Goal: Information Seeking & Learning: Learn about a topic

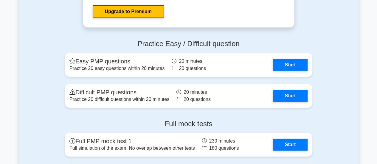
scroll to position [2087, 0]
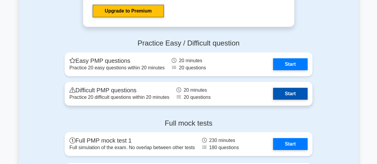
click at [295, 93] on link "Start" at bounding box center [290, 94] width 35 height 12
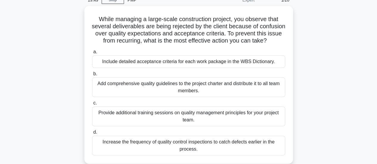
scroll to position [30, 0]
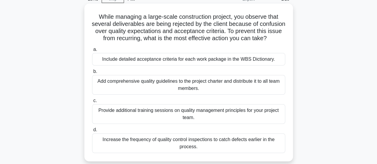
click at [232, 66] on div "Include detailed acceptance criteria for each work package in the WBS Dictionar…" at bounding box center [188, 59] width 193 height 13
click at [92, 52] on input "a. Include detailed acceptance criteria for each work package in the WBS Dictio…" at bounding box center [92, 50] width 0 height 4
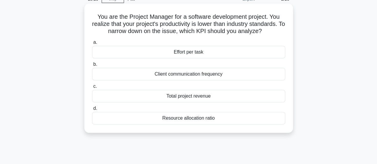
click at [258, 51] on div "Effort per task" at bounding box center [188, 52] width 193 height 13
click at [92, 44] on input "a. Effort per task" at bounding box center [92, 43] width 0 height 4
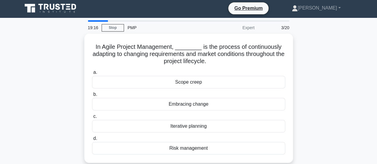
scroll to position [0, 0]
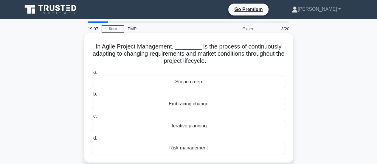
click at [248, 127] on div "Iterative planning" at bounding box center [188, 126] width 193 height 13
click at [92, 118] on input "c. Iterative planning" at bounding box center [92, 117] width 0 height 4
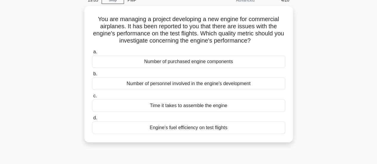
scroll to position [30, 0]
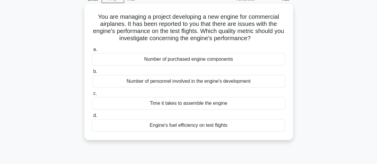
click at [265, 124] on div "Engine's fuel efficiency on test flights" at bounding box center [188, 125] width 193 height 13
click at [92, 118] on input "d. Engine's fuel efficiency on test flights" at bounding box center [92, 116] width 0 height 4
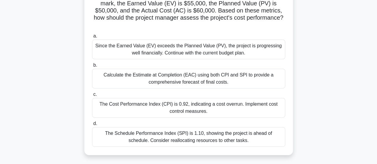
scroll to position [60, 0]
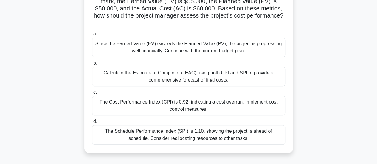
click at [271, 106] on div "The Cost Performance Index (CPI) is 0.92, indicating a cost overrun. Implement …" at bounding box center [188, 106] width 193 height 20
click at [92, 95] on input "c. The Cost Performance Index (CPI) is 0.92, indicating a cost overrun. Impleme…" at bounding box center [92, 93] width 0 height 4
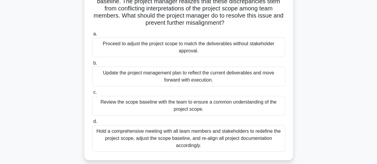
scroll to position [59, 0]
click at [206, 108] on div "Review the scope baseline with the team to ensure a common understanding of the…" at bounding box center [188, 107] width 193 height 20
click at [92, 95] on input "c. Review the scope baseline with the team to ensure a common understanding of …" at bounding box center [92, 93] width 0 height 4
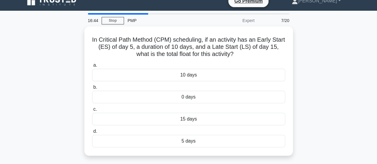
scroll to position [9, 0]
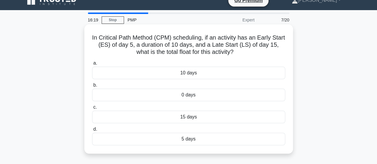
click at [263, 141] on div "5 days" at bounding box center [188, 139] width 193 height 13
click at [92, 132] on input "d. 5 days" at bounding box center [92, 130] width 0 height 4
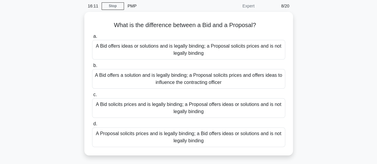
scroll to position [24, 0]
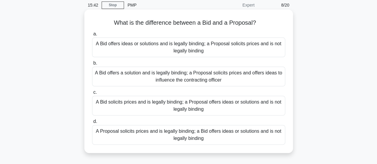
click at [260, 104] on div "A Bid solicits prices and is legally binding; a Proposal offers ideas or soluti…" at bounding box center [188, 106] width 193 height 20
click at [92, 95] on input "c. A Bid solicits prices and is legally binding; a Proposal offers ideas or sol…" at bounding box center [92, 93] width 0 height 4
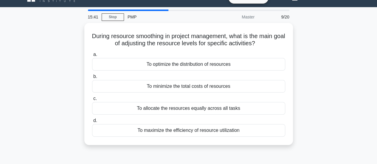
scroll to position [0, 0]
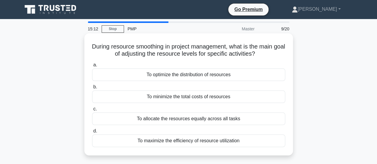
click at [273, 74] on div "To optimize the distribution of resources" at bounding box center [188, 75] width 193 height 13
click at [92, 67] on input "a. To optimize the distribution of resources" at bounding box center [92, 65] width 0 height 4
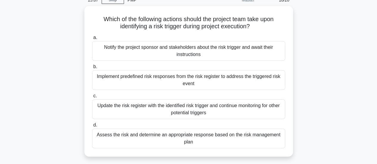
scroll to position [30, 0]
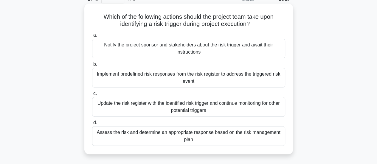
click at [270, 78] on div "Implement predefined risk responses from the risk register to address the trigg…" at bounding box center [188, 78] width 193 height 20
click at [92, 66] on input "b. Implement predefined risk responses from the risk register to address the tr…" at bounding box center [92, 65] width 0 height 4
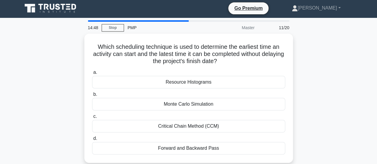
scroll to position [0, 0]
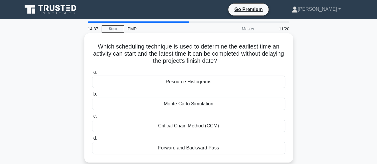
click at [261, 128] on div "Critical Chain Method (CCM)" at bounding box center [188, 126] width 193 height 13
click at [92, 118] on input "c. Critical Chain Method (CCM)" at bounding box center [92, 117] width 0 height 4
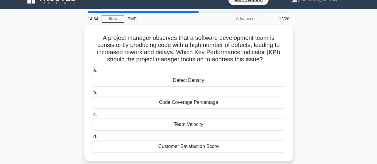
scroll to position [19, 0]
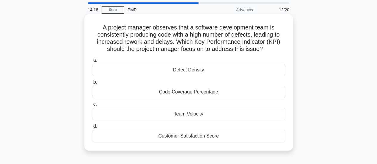
click at [271, 91] on div "Code Coverage Percentage" at bounding box center [188, 92] width 193 height 13
click at [92, 84] on input "b. Code Coverage Percentage" at bounding box center [92, 83] width 0 height 4
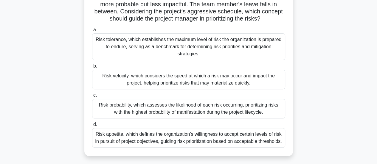
scroll to position [73, 0]
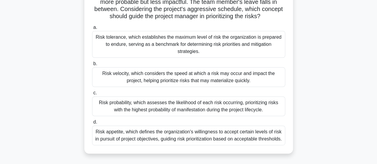
click at [236, 74] on div "Risk velocity, which considers the speed at which a risk may occur and impact t…" at bounding box center [188, 77] width 193 height 20
click at [92, 66] on input "b. Risk velocity, which considers the speed at which a risk may occur and impac…" at bounding box center [92, 64] width 0 height 4
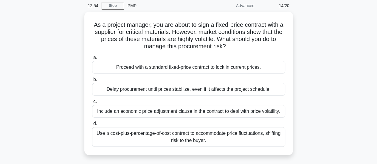
scroll to position [25, 0]
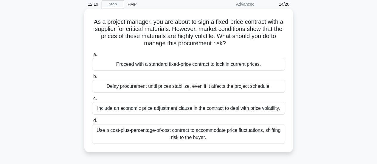
click at [257, 107] on div "Include an economic price adjustment clause in the contract to deal with price …" at bounding box center [188, 108] width 193 height 13
click at [92, 101] on input "c. Include an economic price adjustment clause in the contract to deal with pri…" at bounding box center [92, 99] width 0 height 4
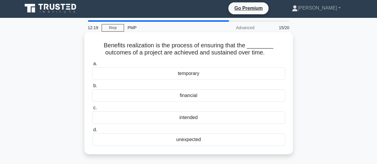
scroll to position [0, 0]
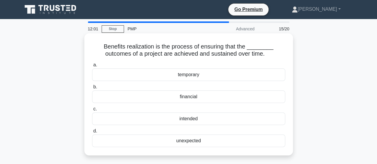
click at [267, 124] on div "intended" at bounding box center [188, 119] width 193 height 13
click at [92, 111] on input "c. intended" at bounding box center [92, 109] width 0 height 4
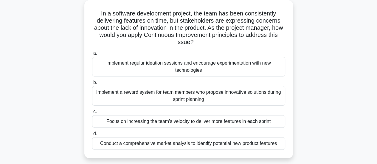
scroll to position [35, 0]
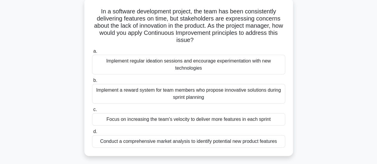
click at [279, 68] on div "Implement regular ideation sessions and encourage experimentation with new tech…" at bounding box center [188, 65] width 193 height 20
click at [92, 53] on input "a. Implement regular ideation sessions and encourage experimentation with new t…" at bounding box center [92, 52] width 0 height 4
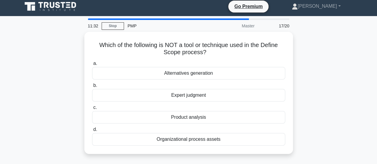
scroll to position [0, 0]
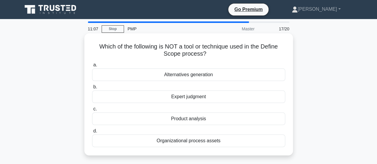
click at [252, 117] on div "Product analysis" at bounding box center [188, 119] width 193 height 13
click at [92, 111] on input "c. Product analysis" at bounding box center [92, 109] width 0 height 4
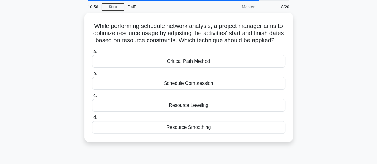
scroll to position [18, 0]
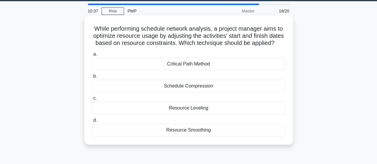
click at [247, 115] on div "Resource Leveling" at bounding box center [188, 108] width 193 height 13
click at [92, 100] on input "c. Resource Leveling" at bounding box center [92, 99] width 0 height 4
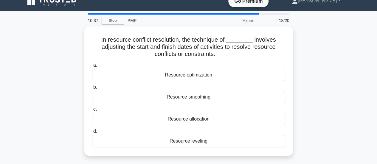
scroll to position [0, 0]
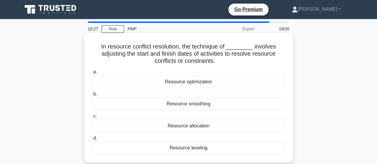
click at [219, 146] on div "Resource leveling" at bounding box center [188, 148] width 193 height 13
click at [92, 140] on input "d. Resource leveling" at bounding box center [92, 139] width 0 height 4
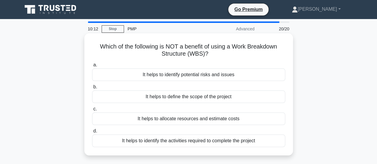
click at [282, 72] on div "It helps to identify potential risks and issues" at bounding box center [188, 75] width 193 height 13
click at [92, 67] on input "a. It helps to identify potential risks and issues" at bounding box center [92, 65] width 0 height 4
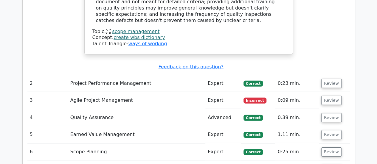
scroll to position [865, 0]
click at [328, 96] on button "Review" at bounding box center [331, 100] width 20 height 9
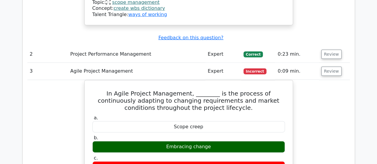
scroll to position [895, 0]
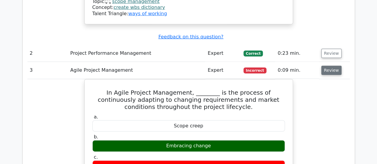
click at [333, 66] on button "Review" at bounding box center [331, 70] width 20 height 9
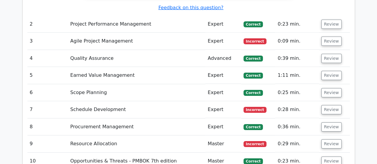
scroll to position [924, 0]
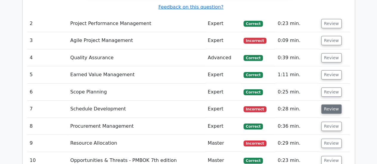
click at [333, 105] on button "Review" at bounding box center [331, 109] width 20 height 9
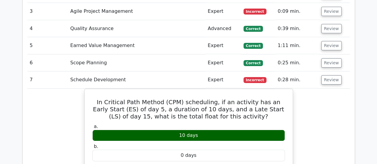
scroll to position [954, 0]
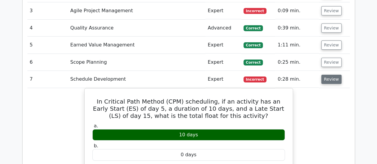
click at [336, 75] on button "Review" at bounding box center [331, 79] width 20 height 9
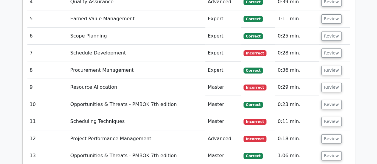
scroll to position [984, 0]
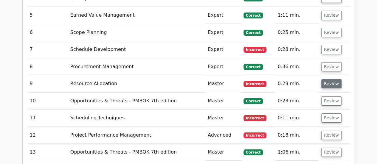
click at [334, 79] on button "Review" at bounding box center [331, 83] width 20 height 9
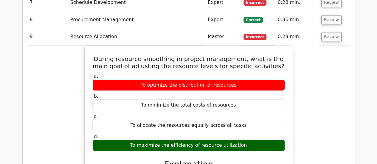
scroll to position [1014, 0]
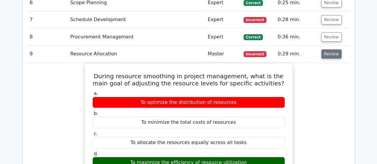
click at [336, 50] on button "Review" at bounding box center [331, 54] width 20 height 9
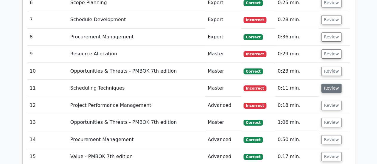
click at [332, 84] on button "Review" at bounding box center [331, 88] width 20 height 9
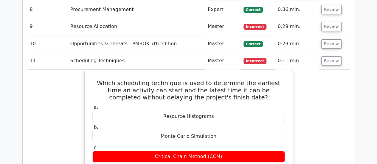
scroll to position [1044, 0]
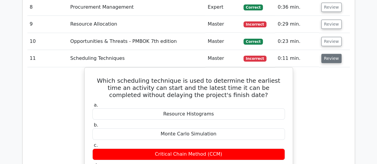
click at [334, 54] on button "Review" at bounding box center [331, 58] width 20 height 9
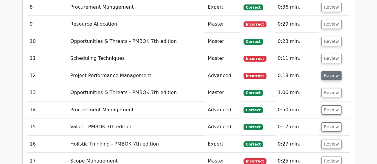
click at [330, 71] on button "Review" at bounding box center [331, 75] width 20 height 9
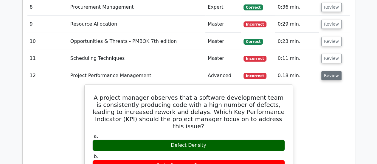
click at [337, 71] on button "Review" at bounding box center [331, 75] width 20 height 9
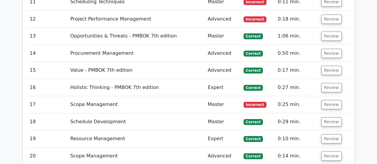
scroll to position [1103, 0]
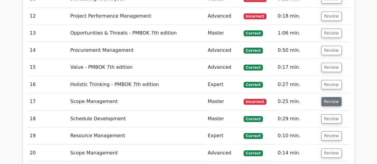
click at [329, 97] on button "Review" at bounding box center [331, 101] width 20 height 9
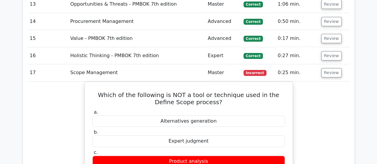
scroll to position [1133, 0]
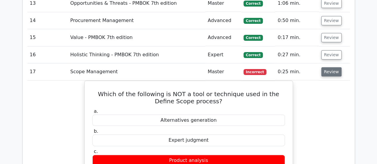
click at [331, 67] on button "Review" at bounding box center [331, 71] width 20 height 9
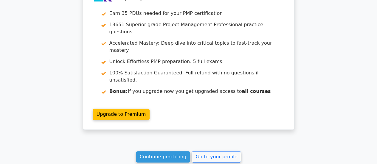
scroll to position [1342, 0]
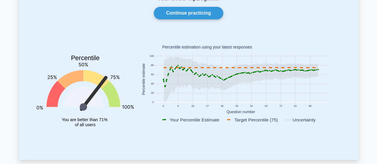
scroll to position [60, 0]
